Goal: Transaction & Acquisition: Purchase product/service

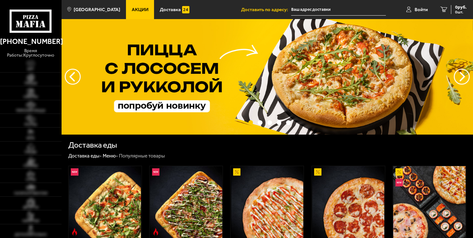
type input "[STREET_ADDRESS][PERSON_NAME]"
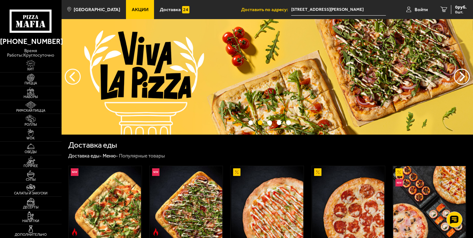
click at [263, 9] on span "Доставить по адресу:" at bounding box center [266, 9] width 50 height 5
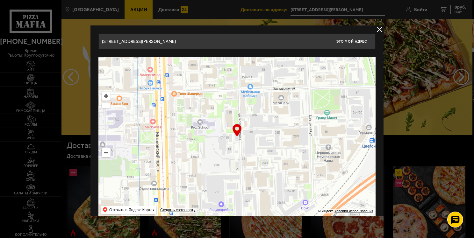
click at [380, 28] on button "delivery type" at bounding box center [380, 29] width 8 height 8
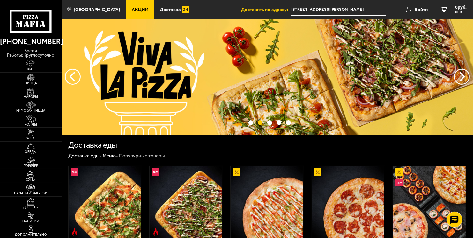
click at [261, 8] on span "Доставить по адресу:" at bounding box center [266, 9] width 50 height 5
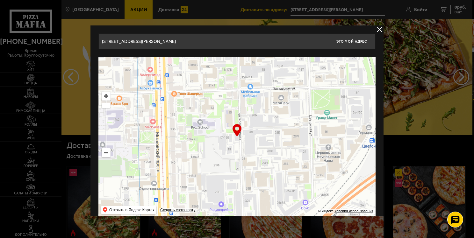
click at [377, 29] on button "delivery type" at bounding box center [380, 29] width 8 height 8
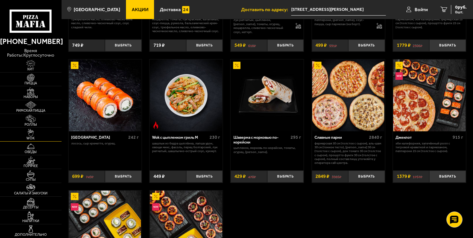
scroll to position [351, 0]
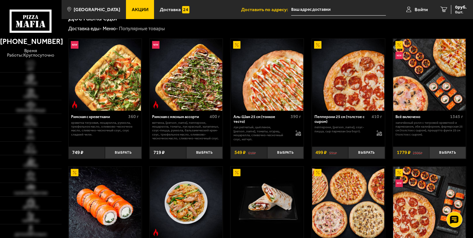
type input "[STREET_ADDRESS][PERSON_NAME]"
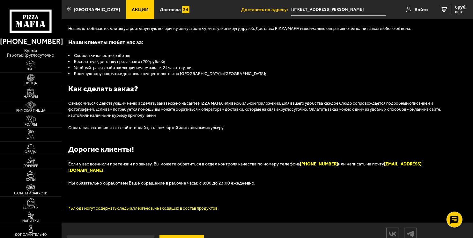
scroll to position [616, 0]
